Goal: Entertainment & Leisure: Browse casually

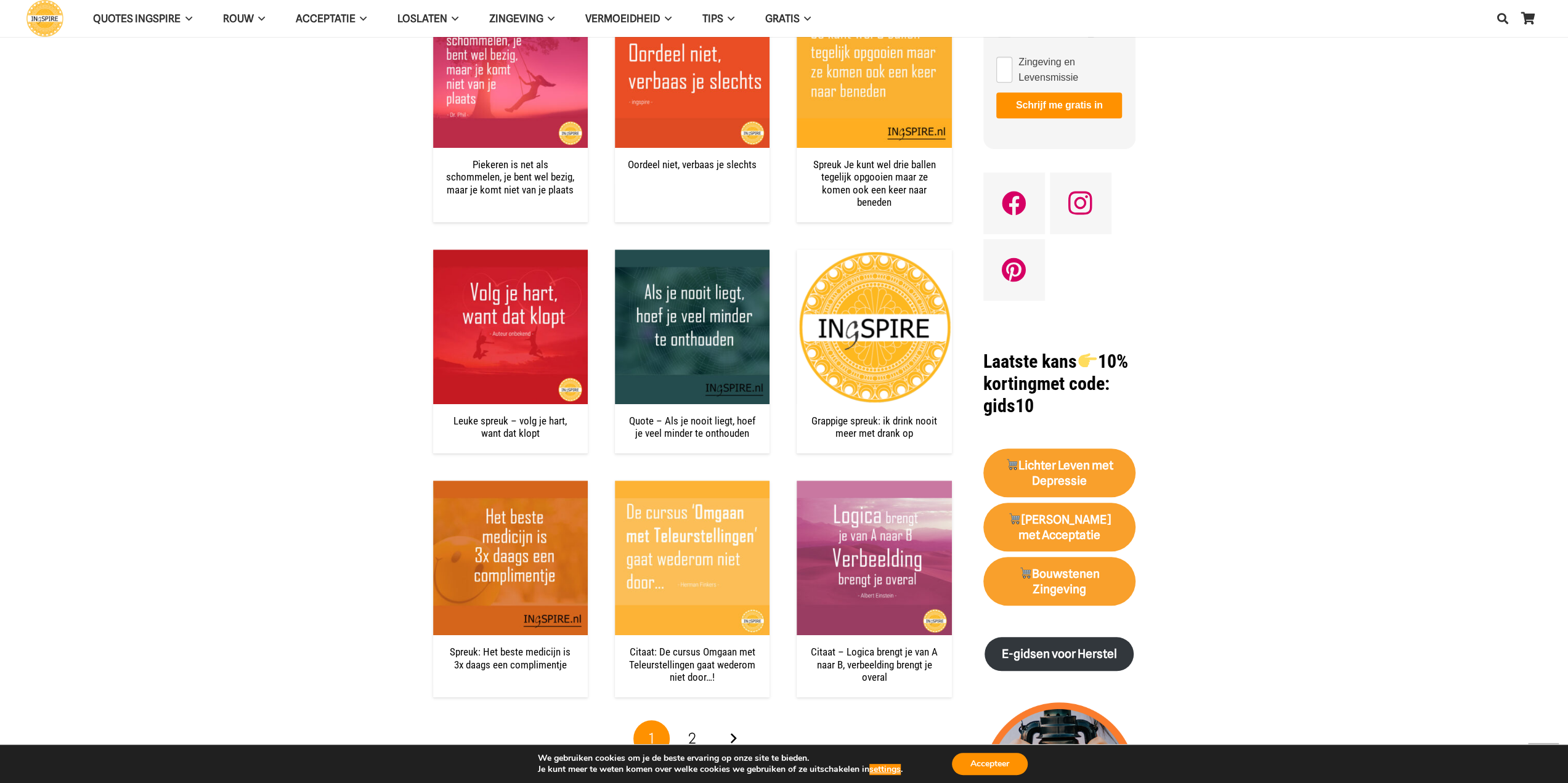
scroll to position [862, 0]
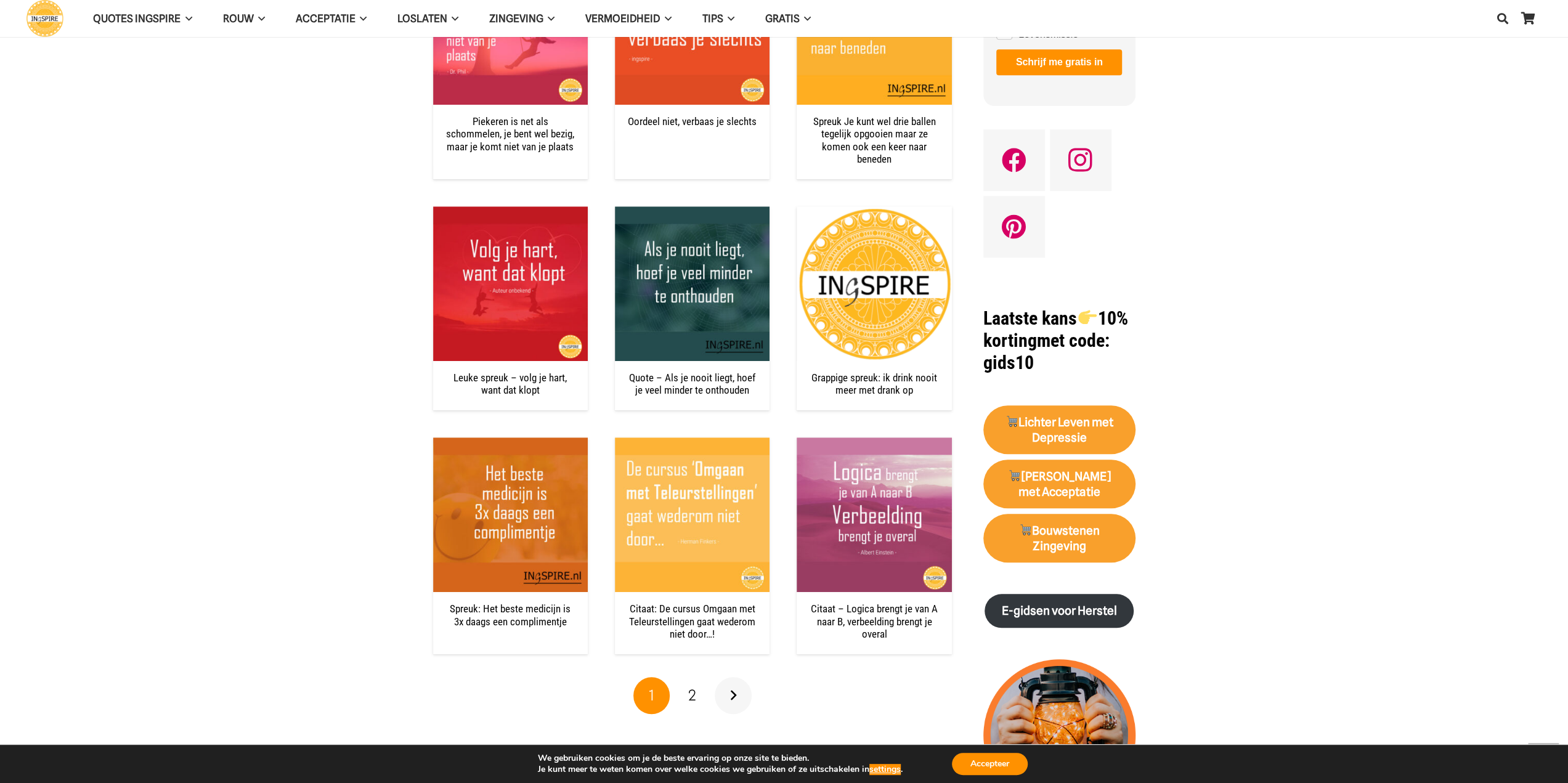
click at [735, 698] on link "Volgende" at bounding box center [733, 695] width 37 height 37
